Goal: Transaction & Acquisition: Book appointment/travel/reservation

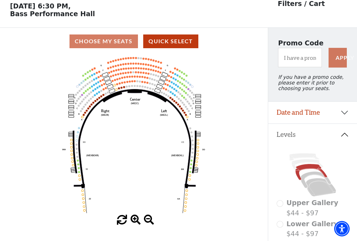
scroll to position [33, 0]
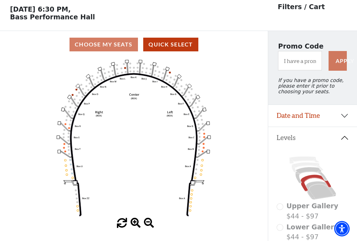
scroll to position [33, 0]
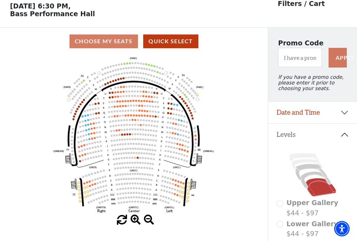
scroll to position [33, 0]
